Goal: Task Accomplishment & Management: Use online tool/utility

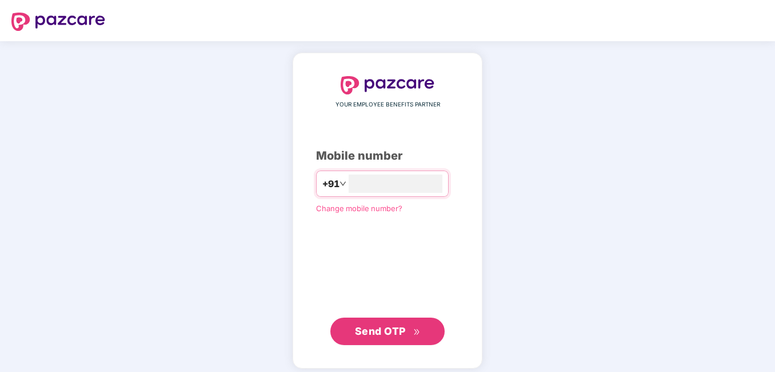
type input "**********"
click at [388, 338] on button "Send OTP" at bounding box center [388, 330] width 114 height 27
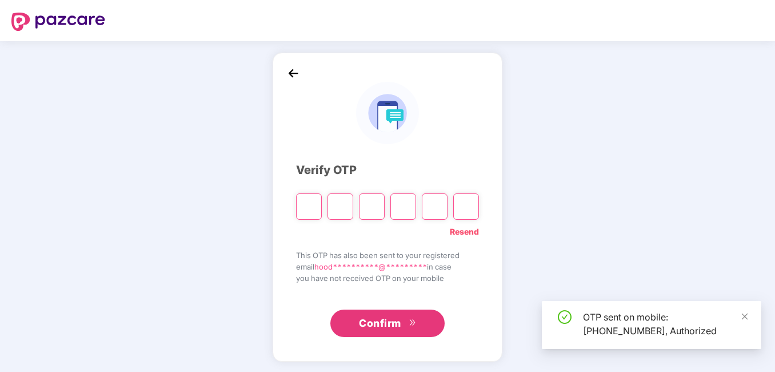
click at [302, 205] on input "Please enter verification code. Digit 1" at bounding box center [309, 206] width 26 height 26
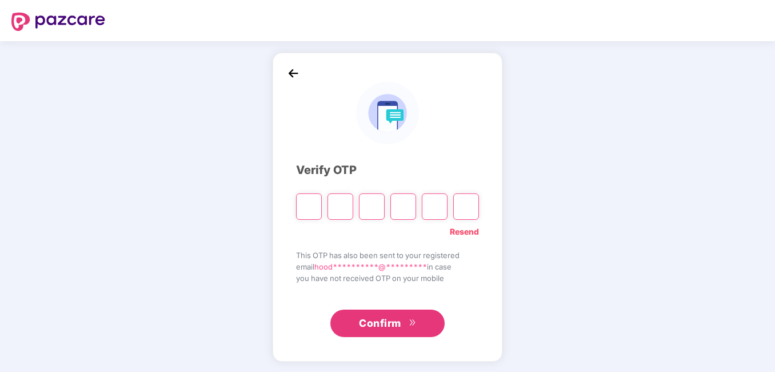
type input "*"
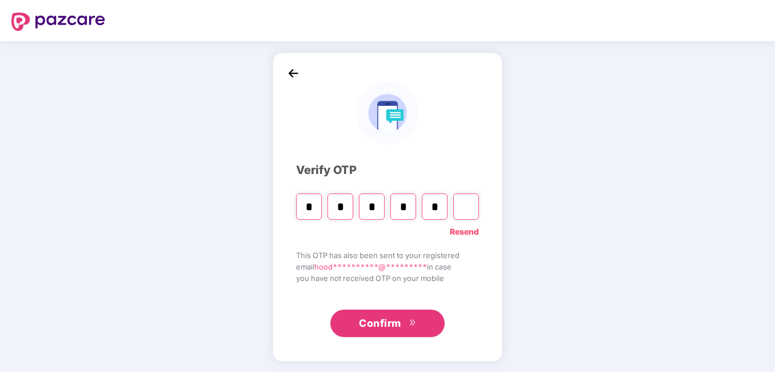
type input "*"
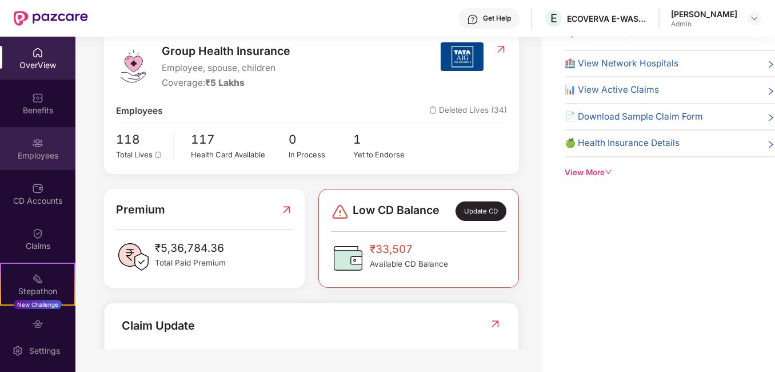
click at [38, 147] on img at bounding box center [37, 142] width 11 height 11
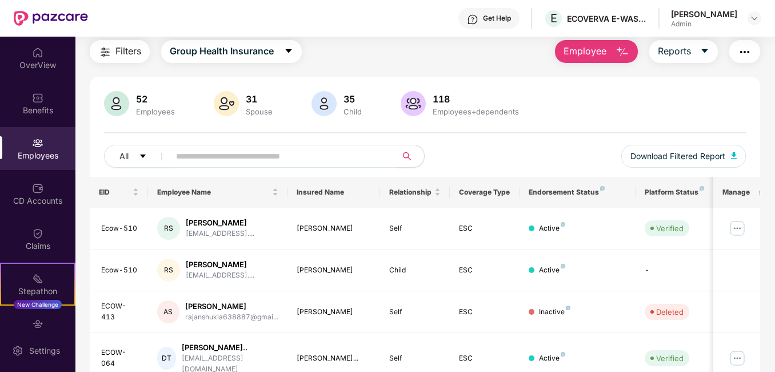
click at [179, 152] on input "text" at bounding box center [278, 156] width 205 height 17
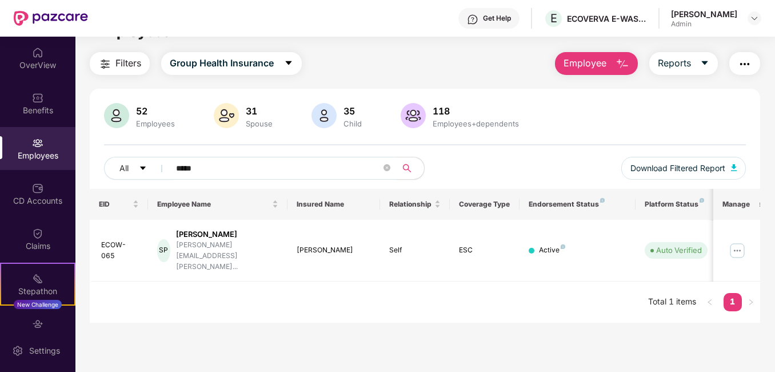
scroll to position [37, 0]
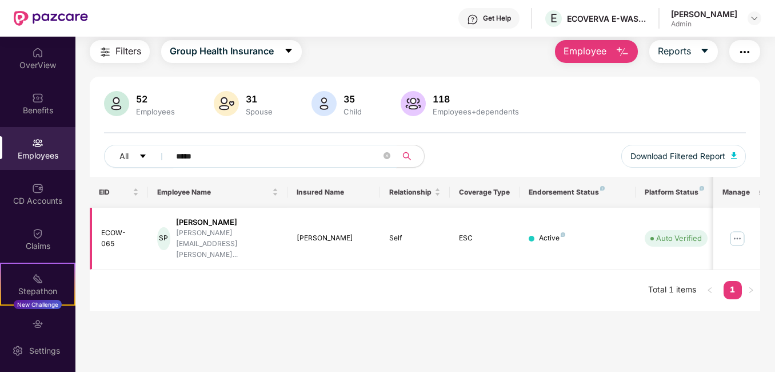
click at [202, 225] on div "Sunil Patel" at bounding box center [227, 222] width 102 height 11
click at [112, 228] on div "ECOW-065" at bounding box center [120, 239] width 38 height 22
click at [677, 230] on span "Auto Verified" at bounding box center [676, 238] width 63 height 16
click at [739, 229] on img at bounding box center [738, 238] width 18 height 18
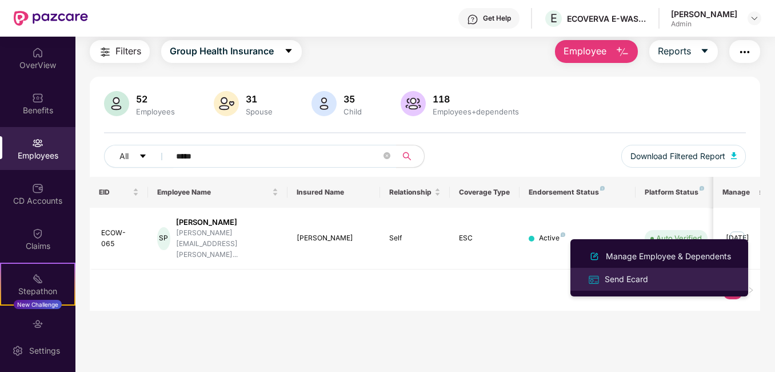
click at [631, 282] on div "Send Ecard" at bounding box center [627, 279] width 48 height 13
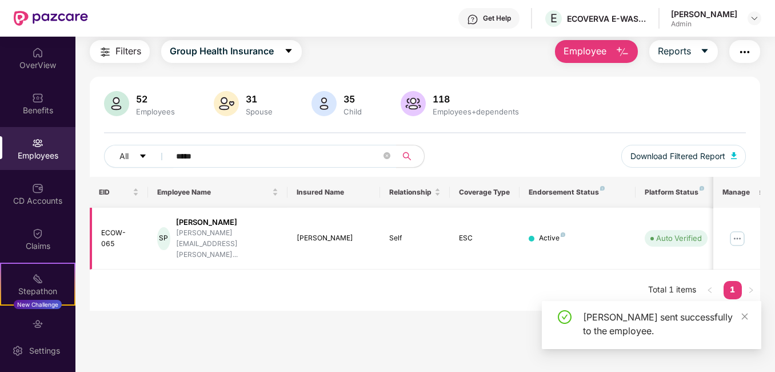
click at [741, 229] on img at bounding box center [738, 238] width 18 height 18
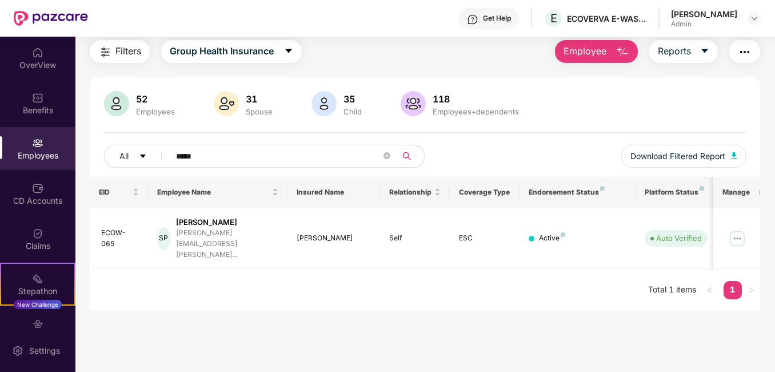
drag, startPoint x: 248, startPoint y: 157, endPoint x: 144, endPoint y: 142, distance: 105.7
click at [143, 142] on div "52 Employees 31 Spouse 35 Child 118 Employees+dependents All ***** Download Fil…" at bounding box center [425, 134] width 670 height 86
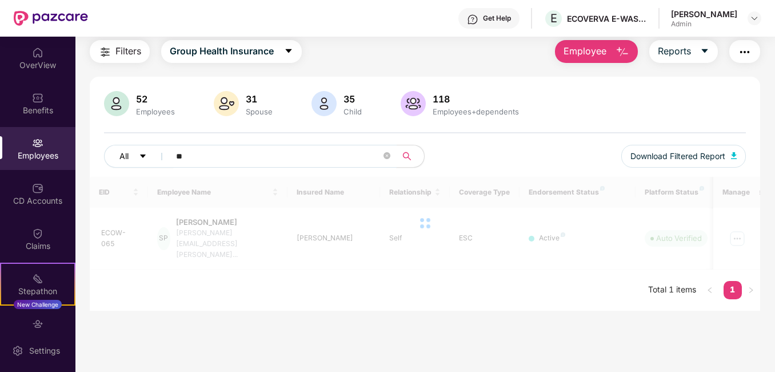
type input "*"
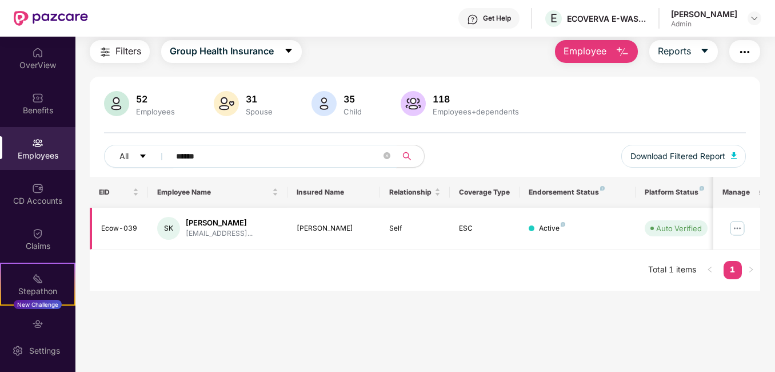
type input "******"
click at [743, 232] on img at bounding box center [738, 228] width 18 height 18
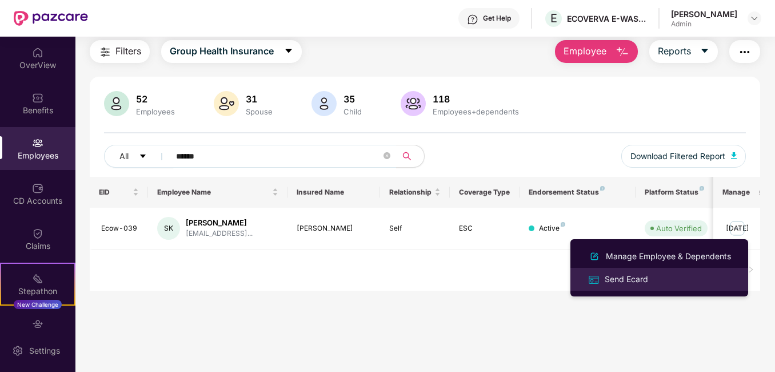
click at [626, 277] on div "Send Ecard" at bounding box center [627, 279] width 48 height 13
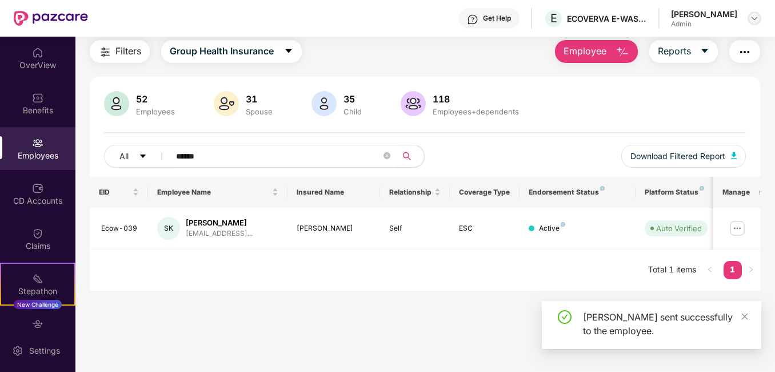
click at [750, 22] on img at bounding box center [754, 18] width 9 height 9
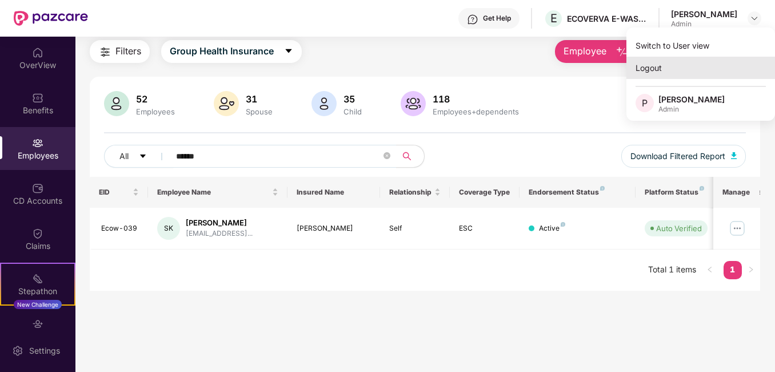
click at [646, 69] on div "Logout" at bounding box center [701, 68] width 149 height 22
